Goal: Find contact information: Find contact information

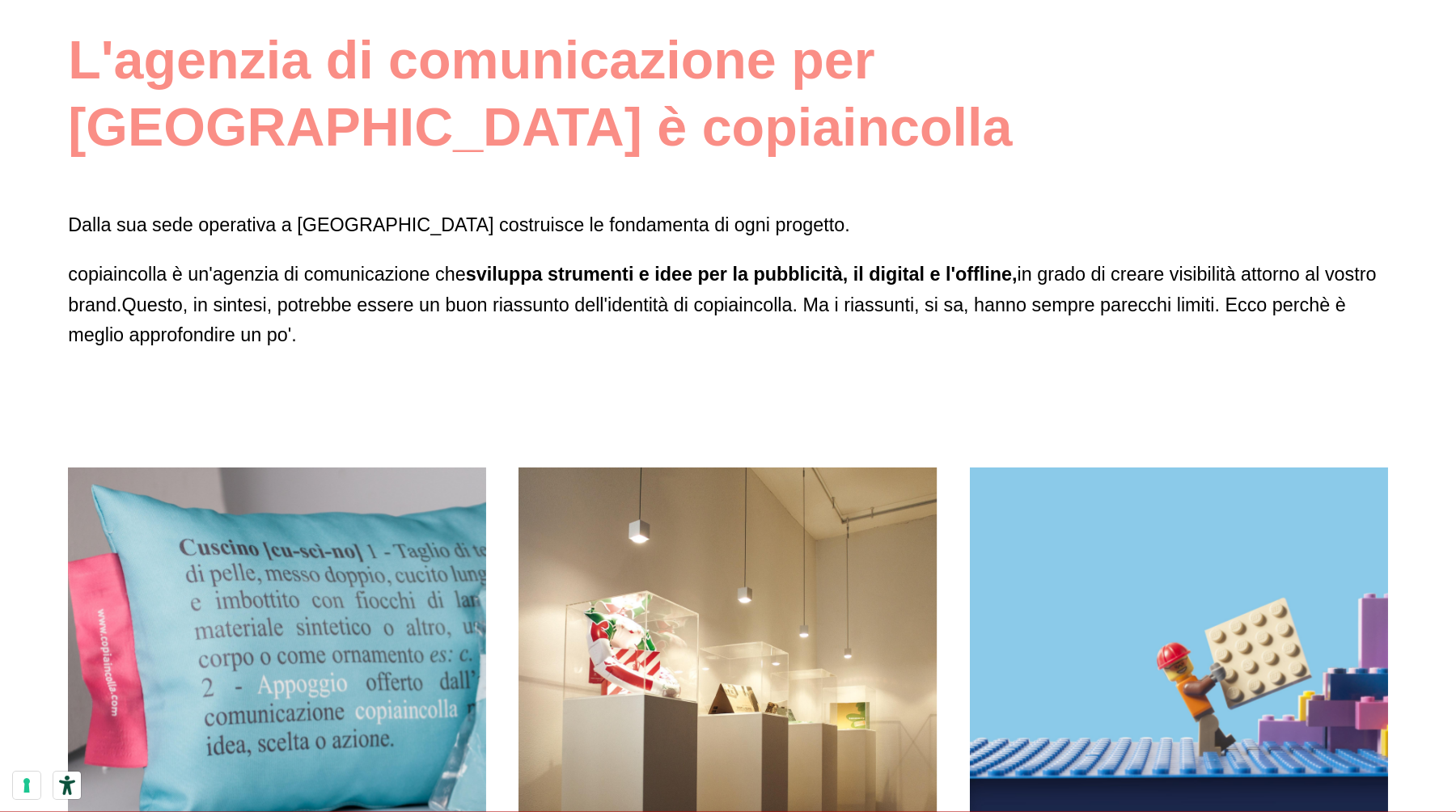
scroll to position [1105, 0]
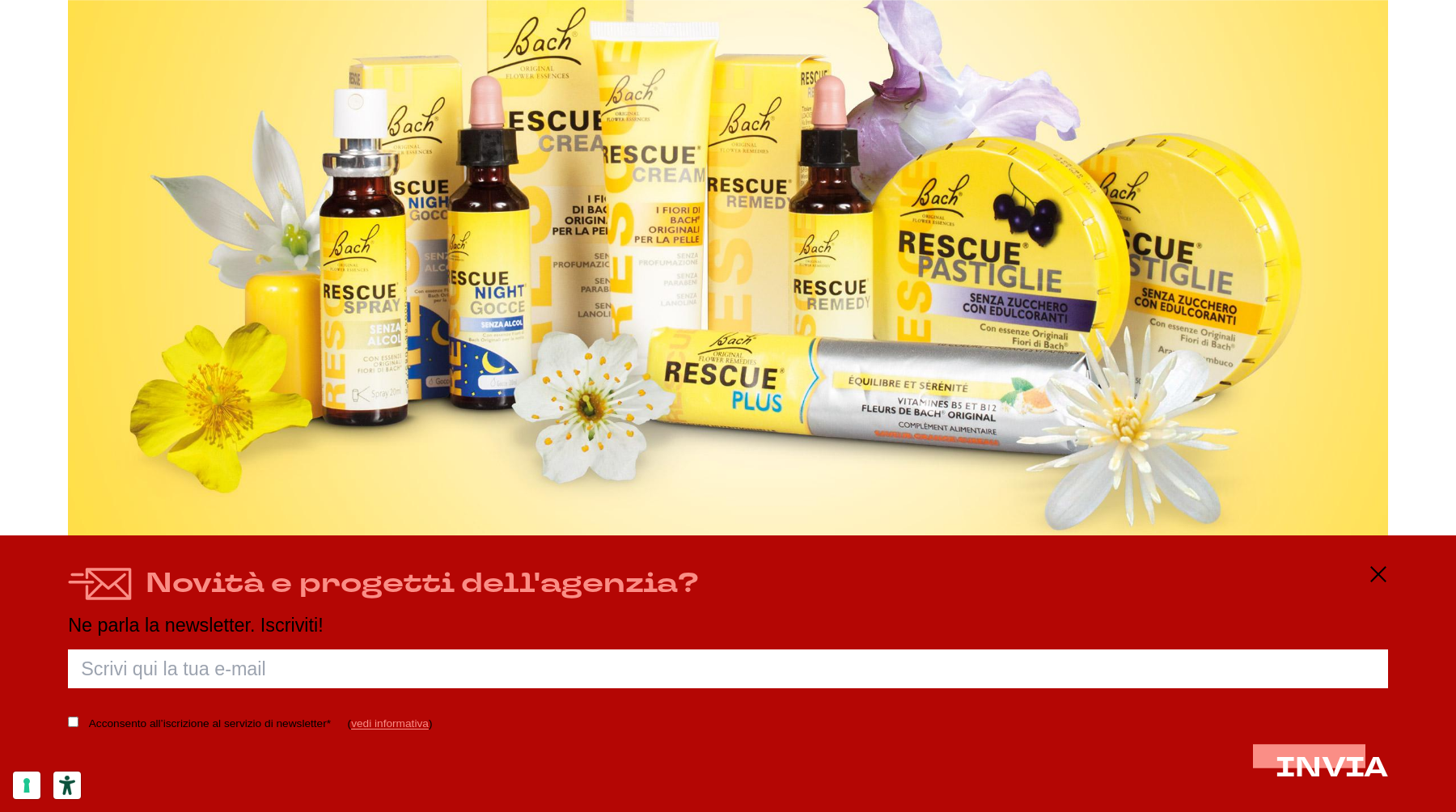
click at [1377, 559] on div "Novità e progetti dell'agenzia? Ne parla la newsletter. Iscriviti! Porca palett…" at bounding box center [728, 673] width 1456 height 277
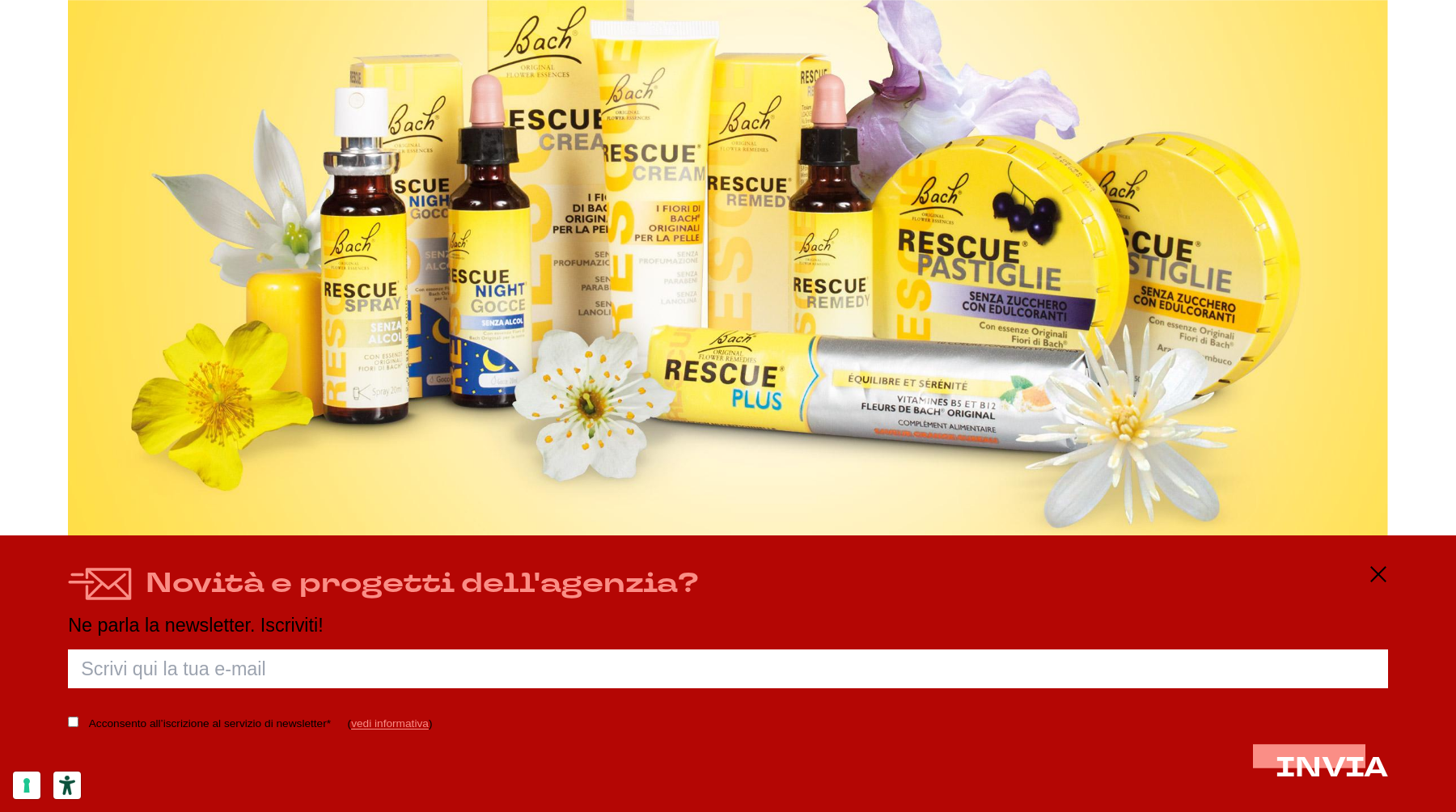
click at [1384, 561] on div "Novità e progetti dell'agenzia? Ne parla la newsletter. Iscriviti! Porca palett…" at bounding box center [728, 673] width 1456 height 277
click at [1377, 576] on icon at bounding box center [1378, 574] width 19 height 19
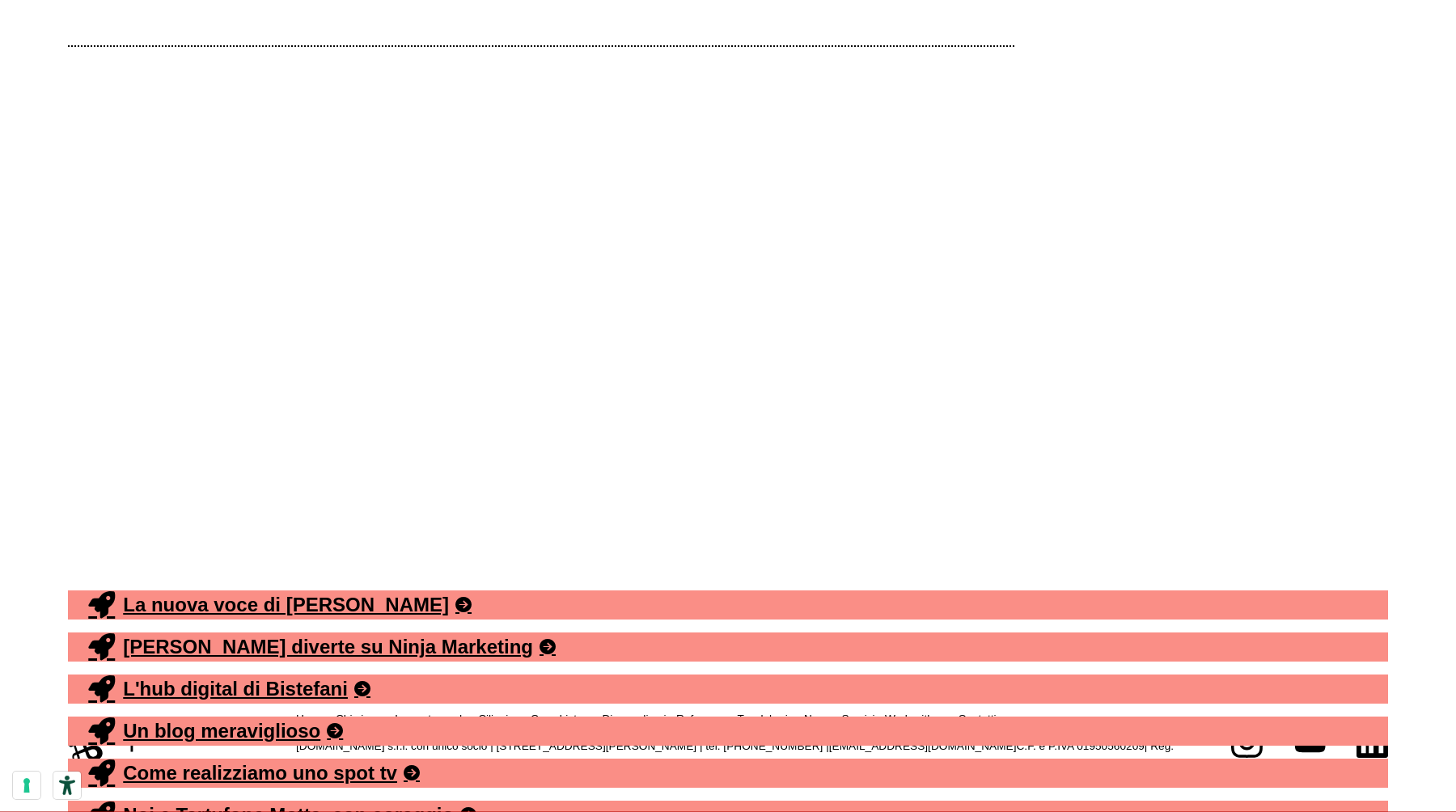
scroll to position [9729, 0]
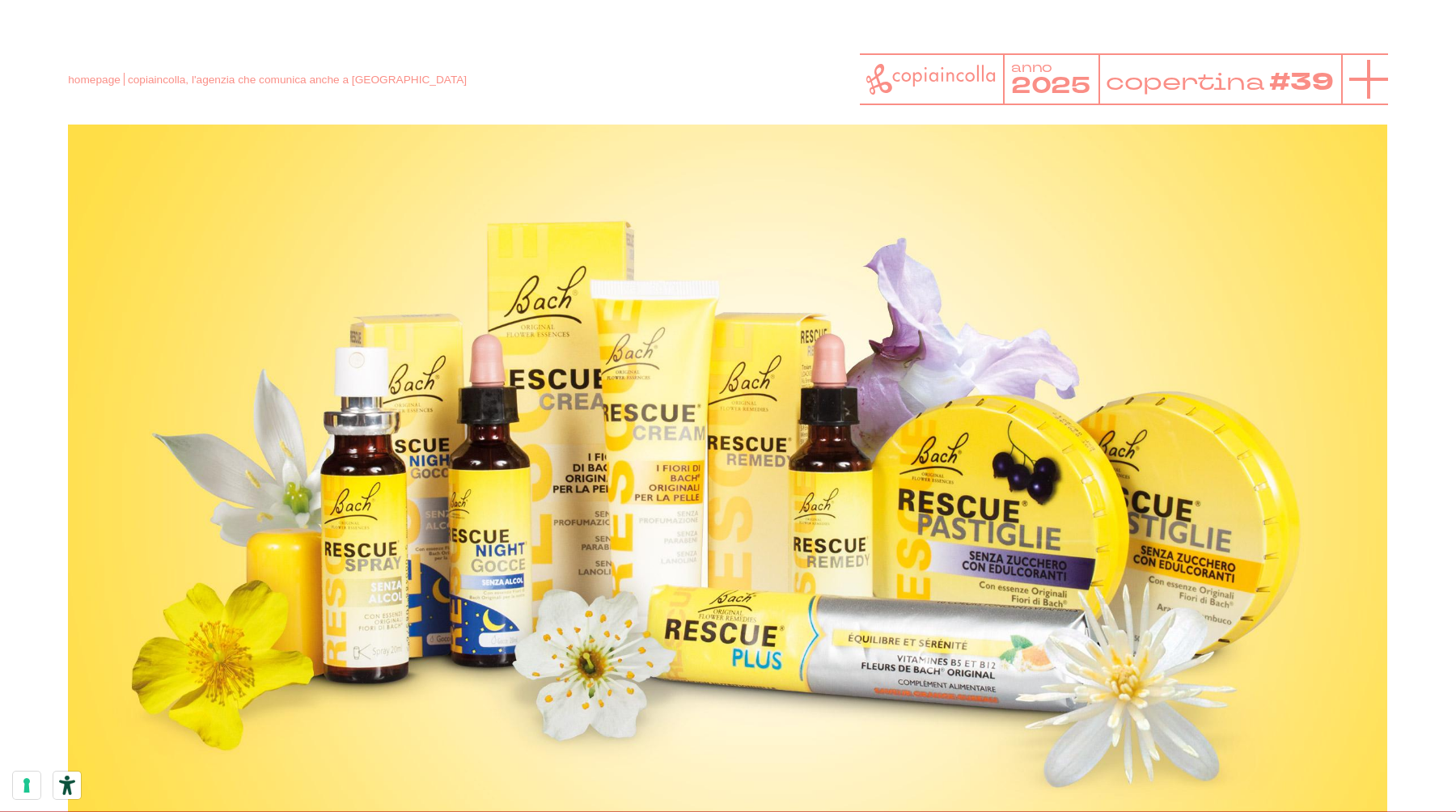
click at [1373, 77] on icon at bounding box center [1368, 79] width 39 height 39
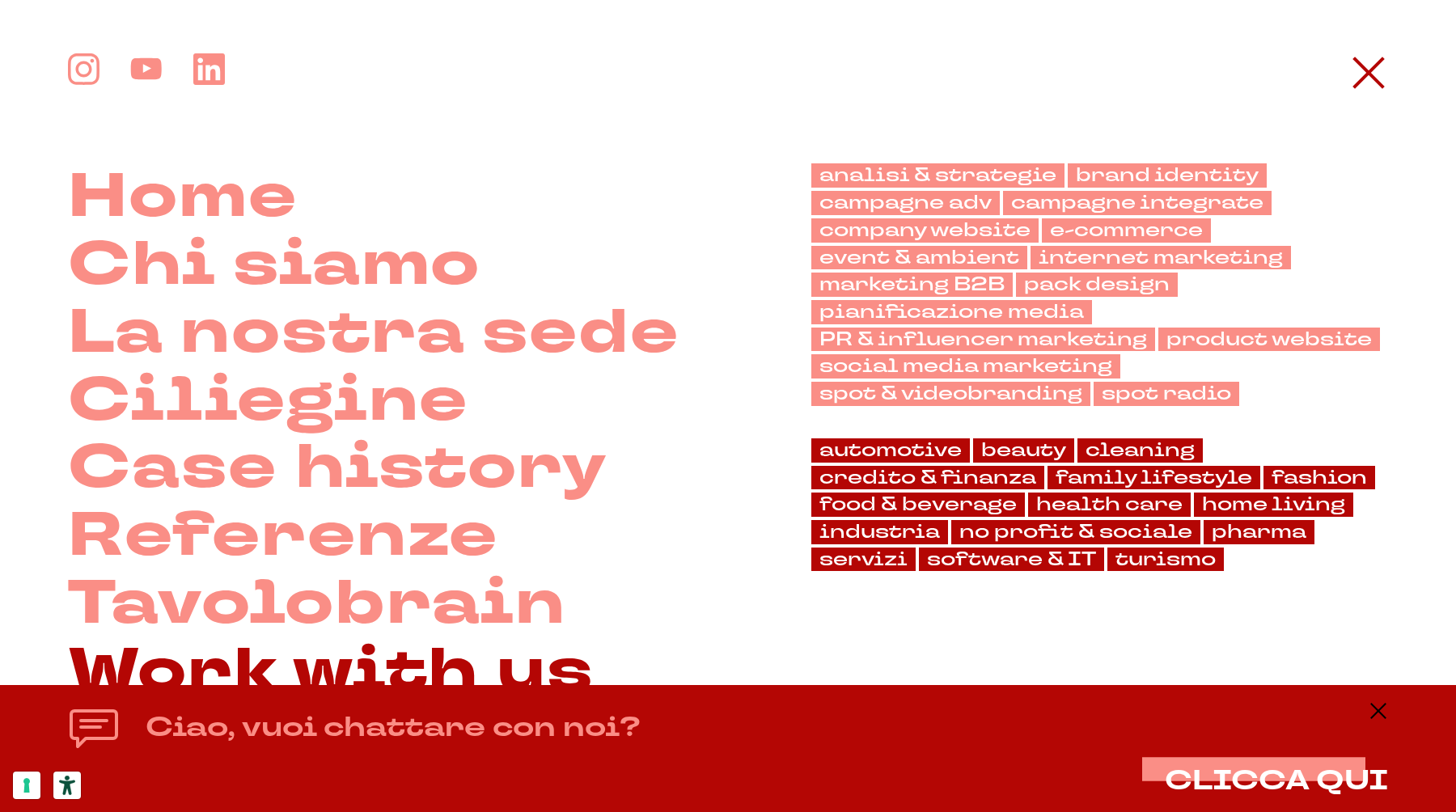
click at [505, 672] on link "Work with us" at bounding box center [330, 672] width 526 height 68
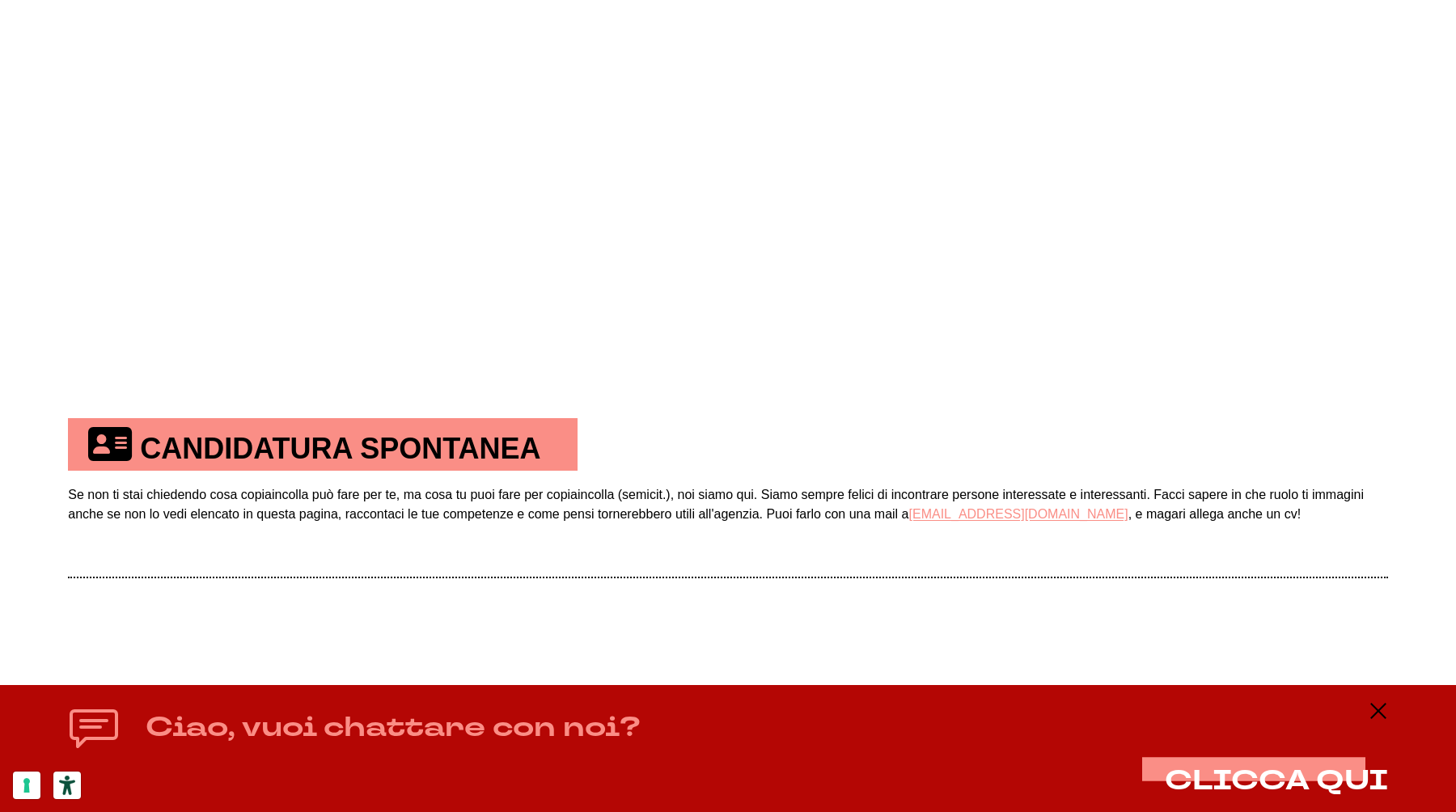
scroll to position [889, 0]
click at [1386, 712] on icon at bounding box center [1378, 711] width 19 height 19
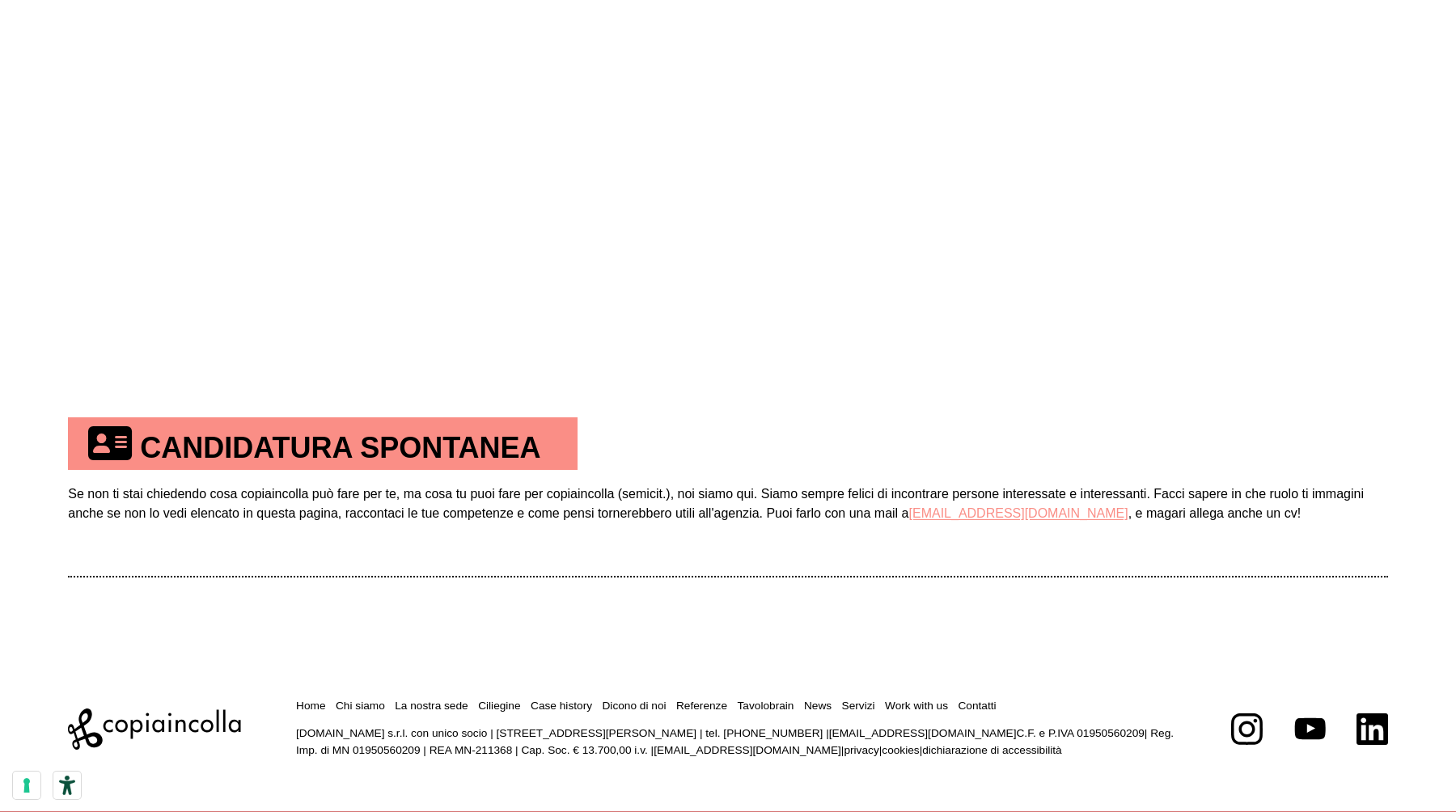
drag, startPoint x: 917, startPoint y: 513, endPoint x: 1048, endPoint y: 507, distance: 131.1
click at [1048, 507] on td "Se non ti stai chiedendo cosa copiaincolla può fare per te, ma cosa tu puoi far…" at bounding box center [728, 522] width 1320 height 106
click at [940, 512] on link "[EMAIL_ADDRESS][DOMAIN_NAME]" at bounding box center [1019, 512] width 219 height 14
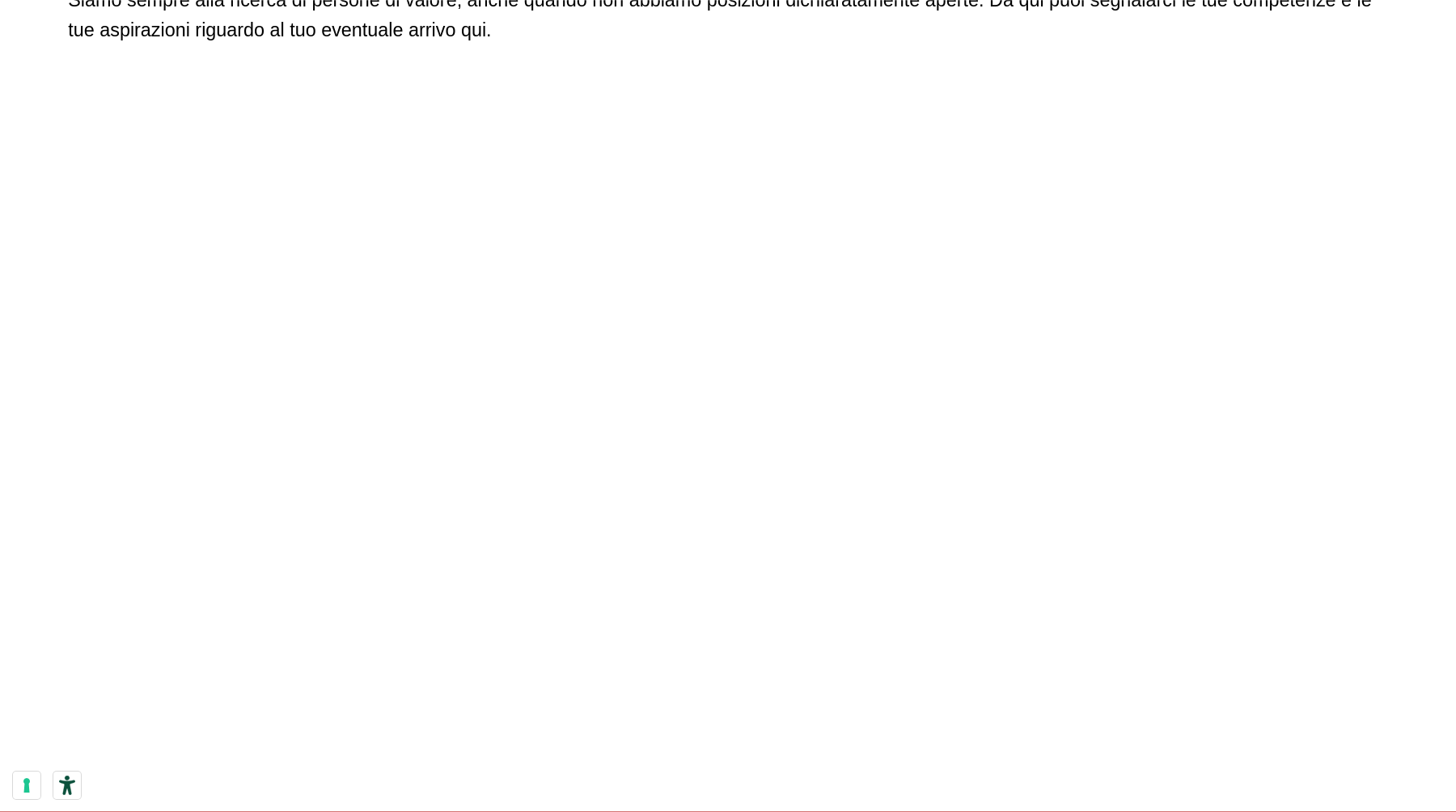
scroll to position [363, 0]
